Goal: Task Accomplishment & Management: Use online tool/utility

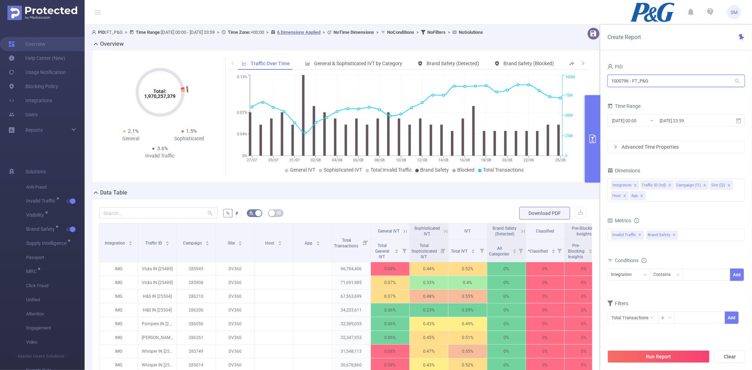
drag, startPoint x: 667, startPoint y: 82, endPoint x: 582, endPoint y: 77, distance: 85.2
click at [582, 77] on section "PID: FT_P&G > Time Range: [DATE] 00:00 - [DATE] 23:59 > Time Zone: +00:00 > 6 D…" at bounding box center [419, 254] width 668 height 459
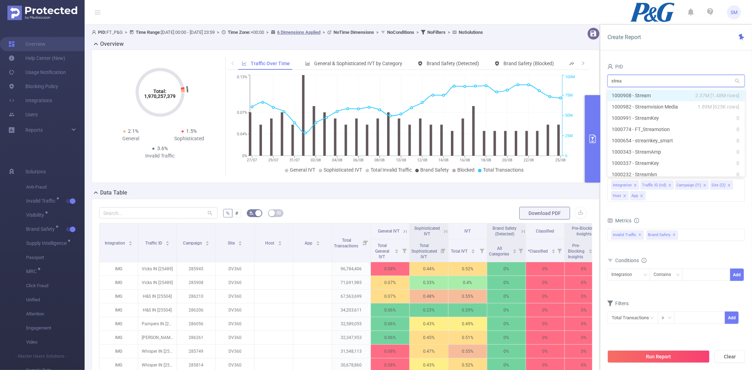
type input "stream"
click at [640, 103] on li "1000982 - Streamvision Media 1.89M [625K rows]" at bounding box center [677, 106] width 138 height 11
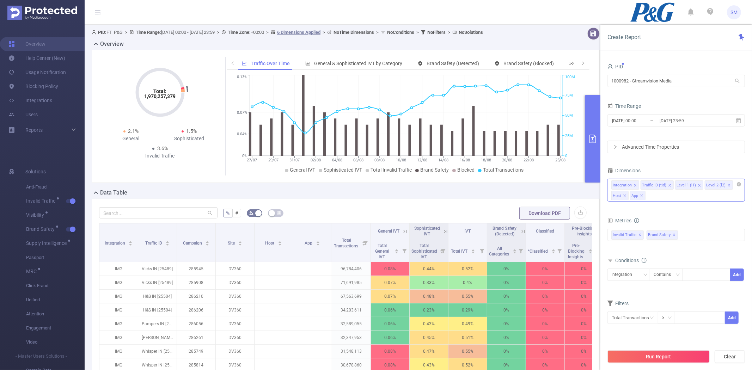
click at [685, 201] on div "Integration Traffic ID (tid) Level 1 (l1) Level 2 (l2) Host App" at bounding box center [677, 190] width 138 height 23
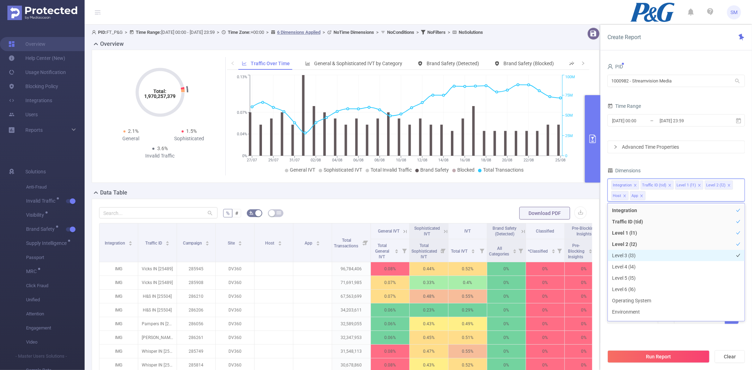
click at [667, 252] on li "Level 3 (l3)" at bounding box center [676, 255] width 137 height 11
click at [658, 265] on li "Level 4 (l4)" at bounding box center [676, 266] width 137 height 11
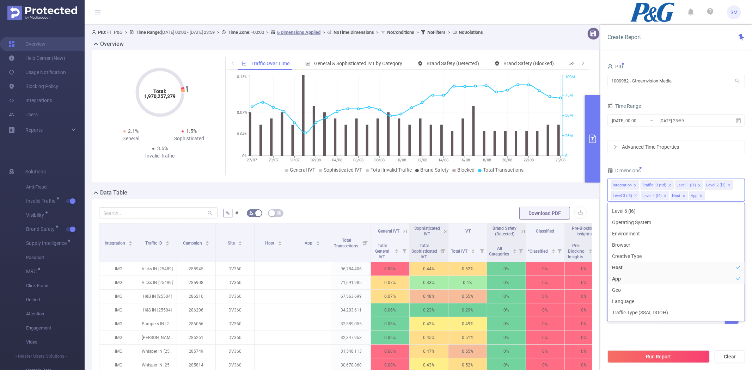
scroll to position [86, 0]
click at [644, 337] on div "PID 1000982 - Streamvision Media 1000982 - Streamvision Media Time Range [DATE]…" at bounding box center [677, 202] width 138 height 280
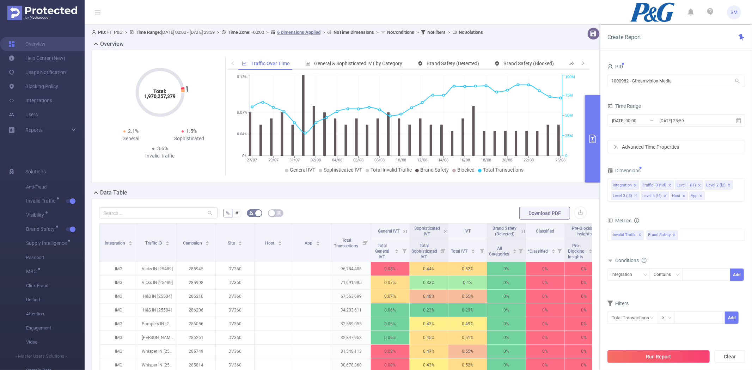
click at [650, 356] on button "Run Report" at bounding box center [659, 357] width 102 height 13
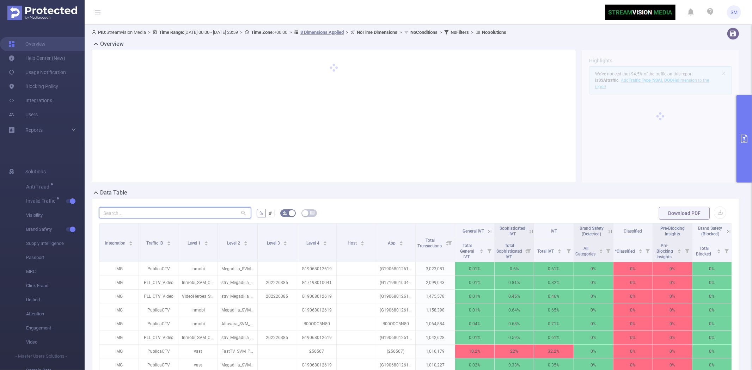
click at [189, 210] on input "text" at bounding box center [175, 212] width 152 height 11
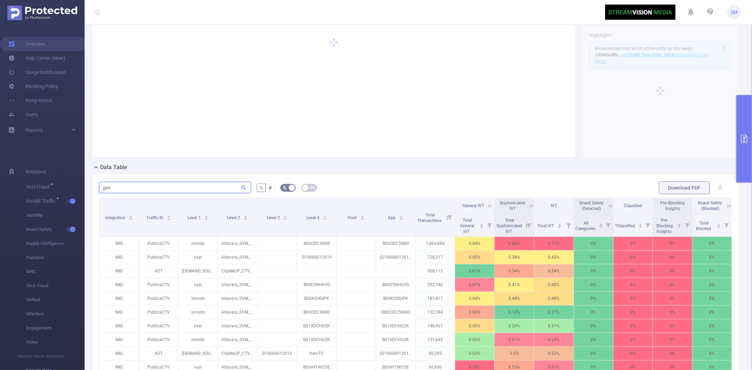
scroll to position [39, 0]
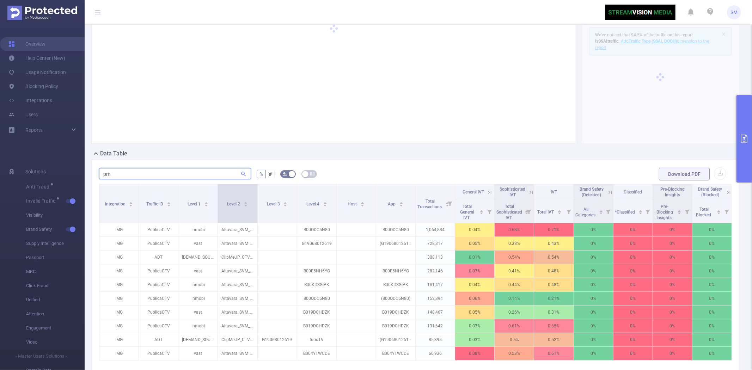
type input "pm"
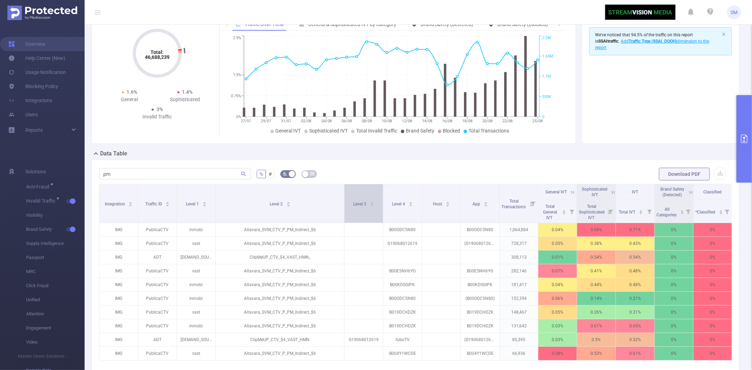
drag, startPoint x: 254, startPoint y: 193, endPoint x: 343, endPoint y: 190, distance: 88.9
click at [343, 190] on span at bounding box center [344, 203] width 4 height 38
click at [744, 132] on button "primary" at bounding box center [745, 138] width 16 height 87
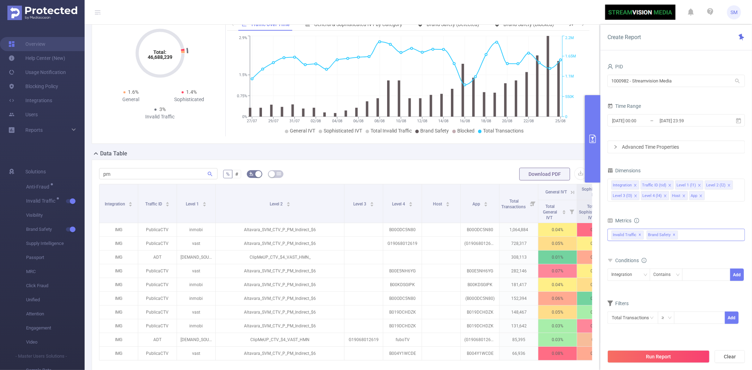
click at [721, 237] on div "Invalid Traffic ✕ Brand Safety ✕" at bounding box center [677, 235] width 138 height 12
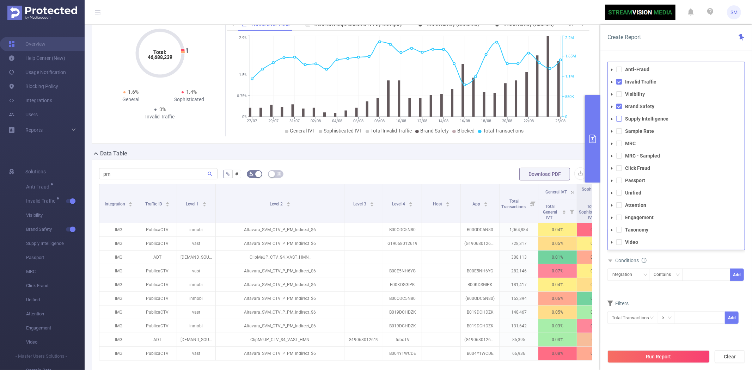
click at [617, 119] on span at bounding box center [619, 119] width 6 height 6
click at [630, 357] on button "Run Report" at bounding box center [659, 357] width 102 height 13
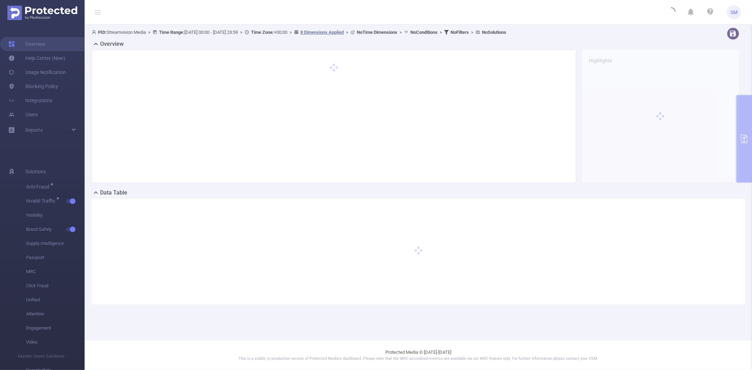
scroll to position [0, 0]
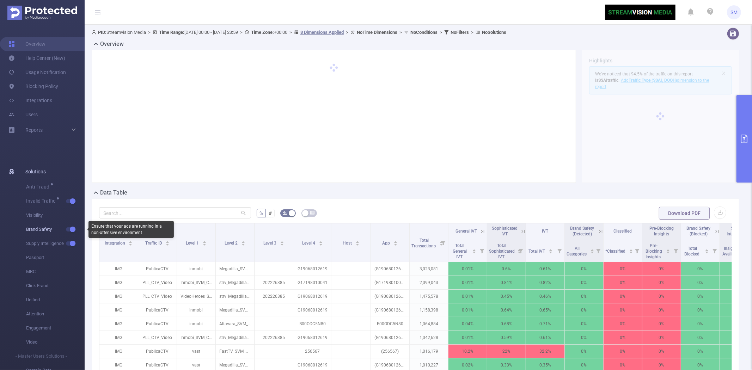
click at [71, 230] on button "button" at bounding box center [71, 229] width 10 height 4
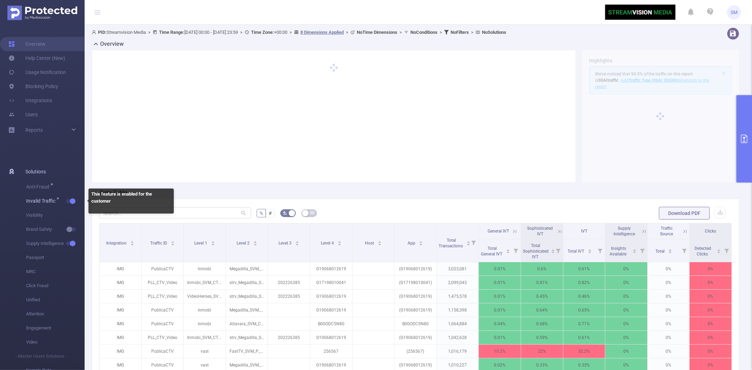
click at [73, 200] on button "button" at bounding box center [71, 201] width 10 height 4
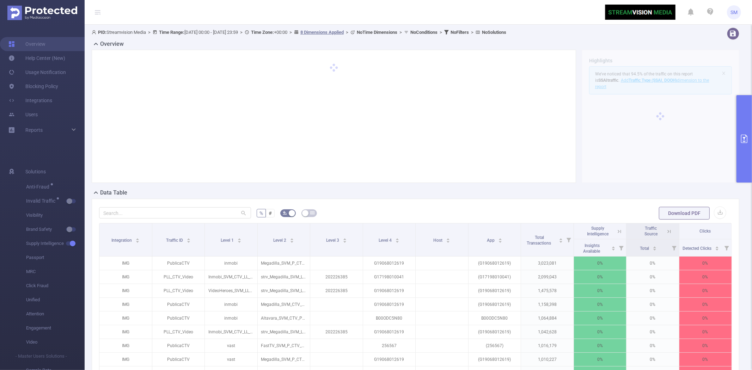
click at [616, 231] on icon at bounding box center [619, 232] width 6 height 6
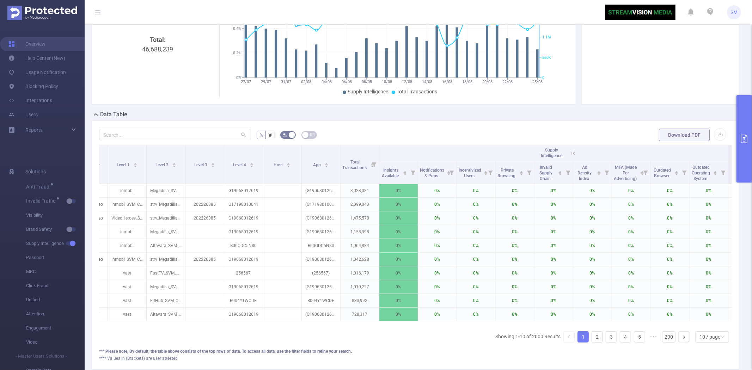
scroll to position [0, 140]
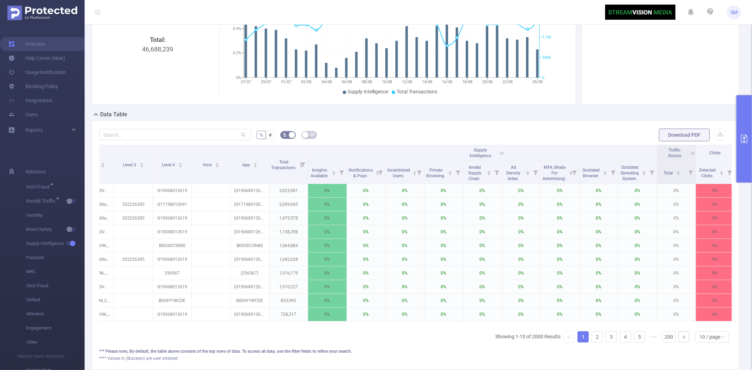
click at [692, 153] on icon at bounding box center [693, 153] width 6 height 6
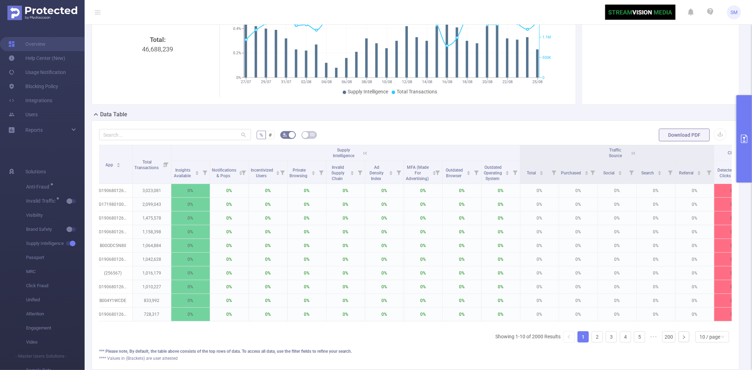
scroll to position [0, 305]
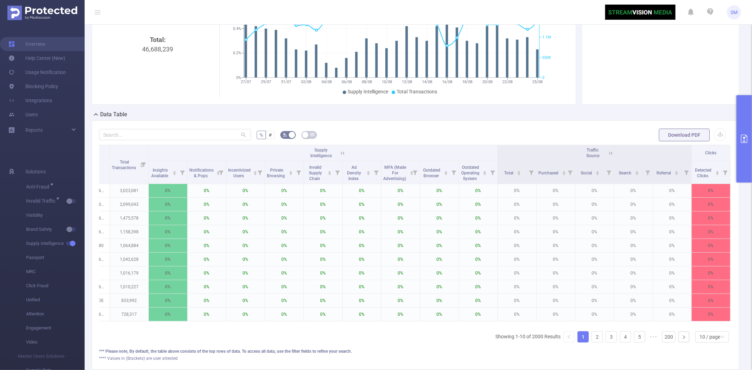
click at [608, 152] on icon at bounding box center [611, 153] width 6 height 6
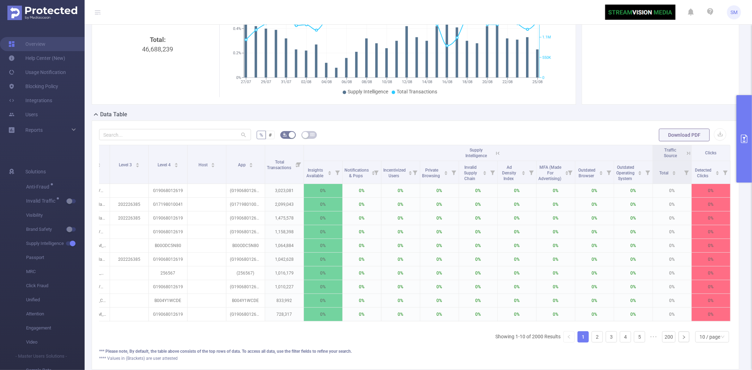
scroll to position [0, 150]
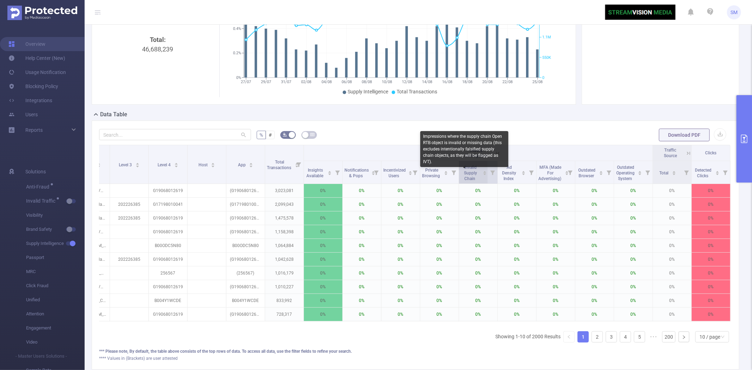
click at [464, 170] on span "Invalid Supply Chain" at bounding box center [470, 173] width 13 height 16
